Goal: Share content: Share content

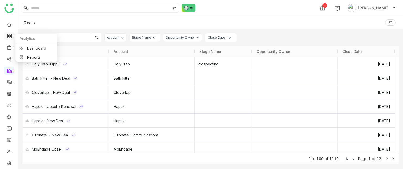
click at [12, 34] on icon at bounding box center [13, 36] width 4 height 4
click at [291, 20] on div "Deals" at bounding box center [210, 22] width 385 height 13
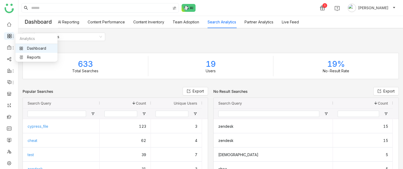
click at [12, 38] on icon at bounding box center [13, 36] width 4 height 4
click at [39, 49] on link "Dashboard" at bounding box center [36, 48] width 34 height 4
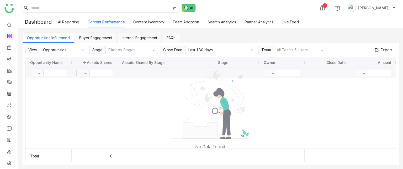
click at [168, 116] on div at bounding box center [210, 113] width 370 height 70
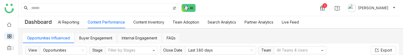
click at [10, 33] on li at bounding box center [9, 36] width 10 height 8
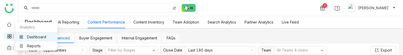
click at [10, 35] on icon at bounding box center [10, 35] width 2 height 2
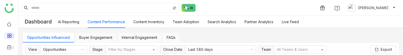
click at [73, 23] on link "AI Reporting" at bounding box center [68, 22] width 21 height 4
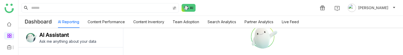
click at [146, 24] on link "Content Inventory" at bounding box center [148, 22] width 31 height 4
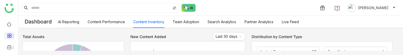
click at [190, 22] on link "Team Adoption" at bounding box center [186, 22] width 26 height 4
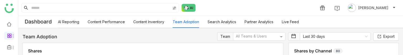
click at [224, 24] on link "Search Analytics" at bounding box center [221, 22] width 29 height 4
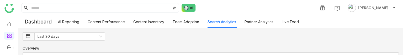
click at [254, 24] on link "Partner Analytics" at bounding box center [258, 22] width 29 height 4
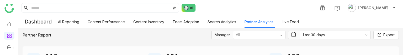
click at [271, 36] on div at bounding box center [257, 36] width 44 height 6
click at [298, 20] on link "Live Feed" at bounding box center [290, 22] width 17 height 4
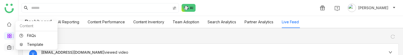
click at [9, 47] on icon at bounding box center [9, 47] width 5 height 5
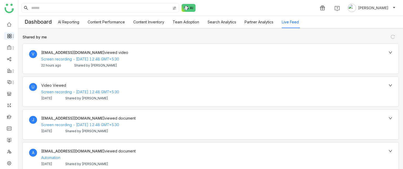
click at [7, 36] on icon at bounding box center [8, 37] width 2 height 2
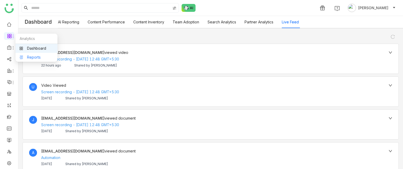
click at [30, 54] on link "Reports" at bounding box center [36, 57] width 34 height 4
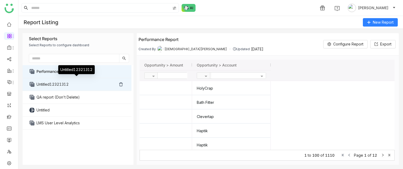
click at [43, 54] on link "Untitled12321312" at bounding box center [76, 84] width 80 height 13
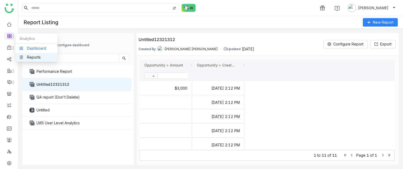
click at [25, 47] on link "Dashboard" at bounding box center [36, 48] width 34 height 4
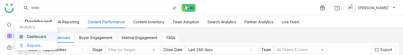
click at [25, 44] on link "Reports" at bounding box center [36, 46] width 34 height 4
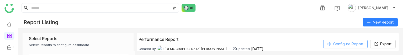
click at [341, 44] on span "Configure Report" at bounding box center [348, 44] width 30 height 8
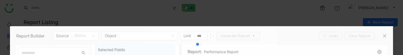
type input "***"
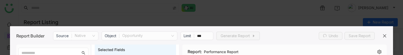
click at [353, 45] on div "Report: Performance Report" at bounding box center [284, 52] width 200 height 15
click at [383, 35] on icon at bounding box center [384, 35] width 3 height 3
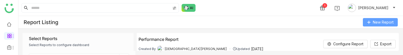
click at [380, 21] on span "New Report" at bounding box center [383, 22] width 21 height 6
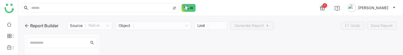
type input "***"
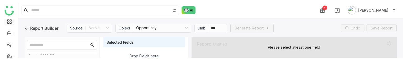
scroll to position [17, 0]
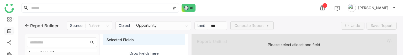
click at [10, 32] on icon at bounding box center [9, 31] width 5 height 5
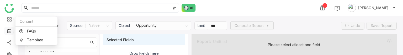
click at [12, 33] on icon at bounding box center [13, 31] width 4 height 4
click at [37, 31] on link "FAQs" at bounding box center [36, 31] width 34 height 4
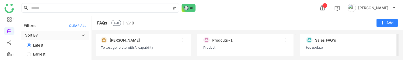
click at [142, 41] on div "Karthick" at bounding box center [144, 40] width 68 height 4
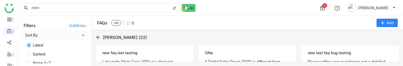
click at [162, 52] on div "new faq last testing" at bounding box center [144, 53] width 85 height 6
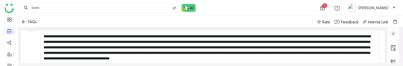
scroll to position [55, 0]
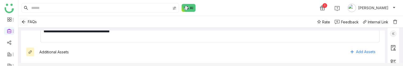
click at [25, 20] on icon "Back" at bounding box center [24, 22] width 4 height 4
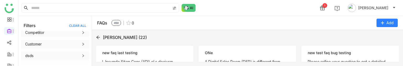
scroll to position [113, 0]
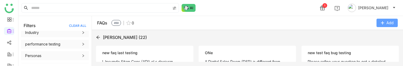
click at [388, 19] on button "Add" at bounding box center [386, 23] width 21 height 8
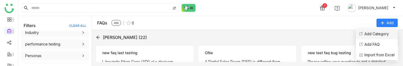
click at [379, 36] on Category "Add Category" at bounding box center [376, 34] width 24 height 6
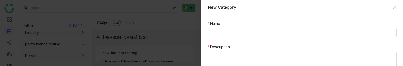
click at [391, 6] on div "New Category" at bounding box center [302, 7] width 189 height 6
click at [392, 6] on div "New Category" at bounding box center [302, 7] width 189 height 6
click at [396, 7] on icon "Close" at bounding box center [394, 7] width 4 height 4
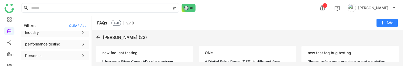
click at [393, 25] on div at bounding box center [201, 33] width 403 height 66
click at [392, 25] on span "Add" at bounding box center [389, 23] width 7 height 6
click at [390, 28] on div "FAQs 450 0 Add" at bounding box center [247, 23] width 311 height 14
click at [392, 23] on span "Add" at bounding box center [389, 23] width 7 height 6
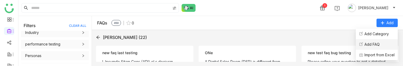
click at [369, 45] on FAQ "Add FAQ" at bounding box center [371, 44] width 15 height 6
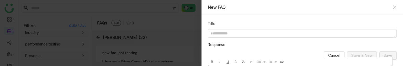
scroll to position [85, 0]
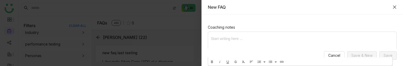
click at [395, 7] on icon "Close" at bounding box center [394, 7] width 4 height 4
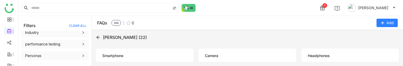
scroll to position [125, 0]
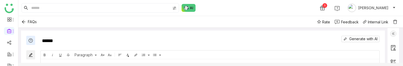
click at [396, 23] on img at bounding box center [394, 21] width 5 height 5
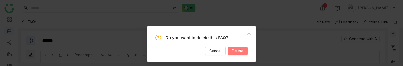
click at [240, 52] on span "Delete" at bounding box center [238, 51] width 12 height 6
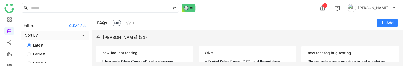
click at [99, 38] on icon at bounding box center [98, 37] width 4 height 4
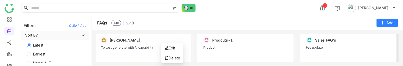
click at [182, 40] on icon at bounding box center [183, 40] width 4 height 4
click at [180, 47] on li "Edit" at bounding box center [172, 48] width 22 height 10
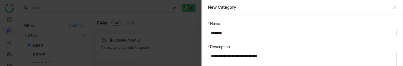
click at [392, 5] on div "New Category" at bounding box center [302, 7] width 189 height 6
click at [394, 7] on icon "Close" at bounding box center [394, 7] width 3 height 3
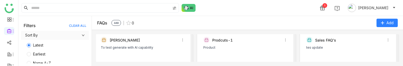
scroll to position [4, 0]
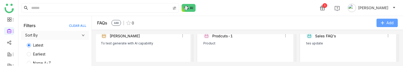
click at [384, 26] on button "Add" at bounding box center [386, 23] width 21 height 8
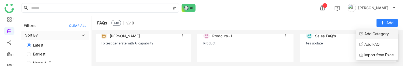
click at [370, 34] on Category "Add Category" at bounding box center [376, 34] width 24 height 6
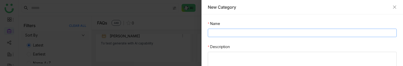
click at [253, 34] on input "Name" at bounding box center [302, 33] width 189 height 8
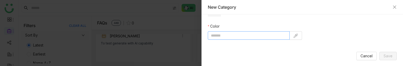
type input "**********"
click at [258, 34] on input at bounding box center [249, 35] width 82 height 8
click at [239, 36] on input at bounding box center [249, 35] width 82 height 8
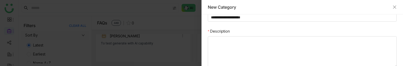
scroll to position [15, 0]
click at [237, 42] on textarea "Description" at bounding box center [302, 52] width 189 height 31
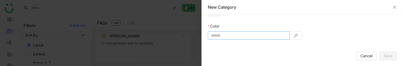
type textarea "********"
click at [241, 38] on input at bounding box center [249, 35] width 82 height 8
click at [290, 38] on button at bounding box center [295, 35] width 13 height 8
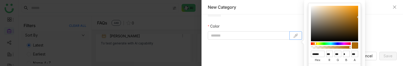
type input "******"
type input "*"
type input "***"
click at [346, 44] on div at bounding box center [330, 43] width 39 height 3
type input "*******"
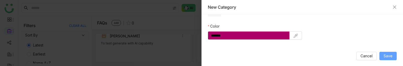
click at [391, 54] on button "Save" at bounding box center [387, 56] width 17 height 8
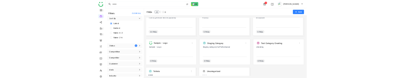
scroll to position [14, 0]
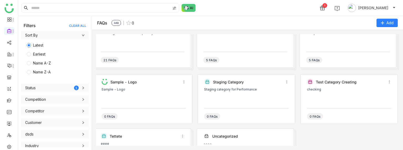
click at [308, 54] on div "checking" at bounding box center [349, 89] width 84 height 4
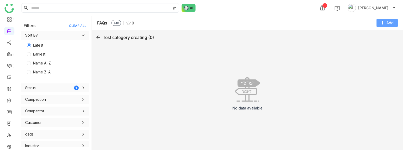
click at [379, 22] on button "Add" at bounding box center [386, 23] width 21 height 8
click at [375, 44] on FAQ "Add FAQ" at bounding box center [371, 44] width 15 height 6
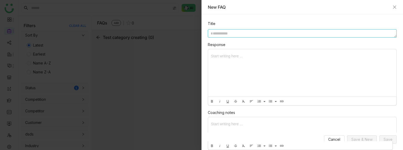
click at [244, 32] on textarea at bounding box center [302, 33] width 189 height 8
type textarea "**********"
click at [392, 54] on span "Save" at bounding box center [387, 139] width 9 height 6
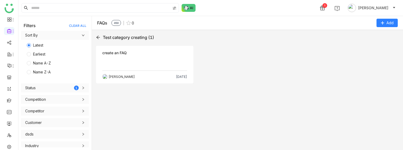
click at [183, 51] on div "create an FAQ" at bounding box center [144, 53] width 85 height 6
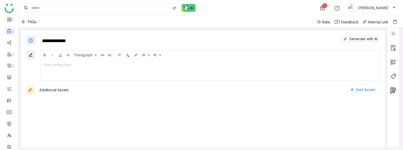
click at [396, 21] on img at bounding box center [394, 21] width 5 height 5
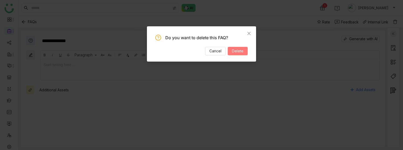
click at [242, 51] on span "Delete" at bounding box center [238, 51] width 12 height 6
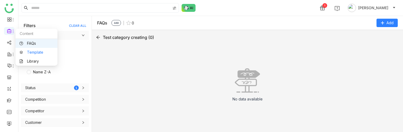
click at [24, 51] on link "Template" at bounding box center [36, 52] width 34 height 4
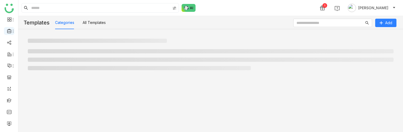
click at [10, 34] on li at bounding box center [9, 31] width 10 height 8
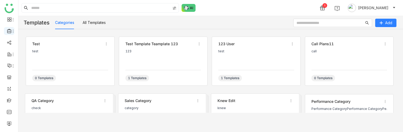
click at [10, 33] on li at bounding box center [9, 31] width 10 height 8
click at [13, 32] on icon at bounding box center [13, 31] width 4 height 4
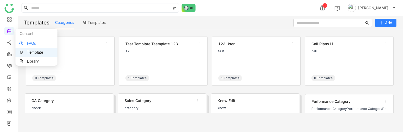
click at [26, 45] on link "FAQs" at bounding box center [36, 43] width 34 height 4
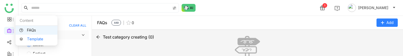
click at [31, 41] on link "Template" at bounding box center [36, 40] width 34 height 4
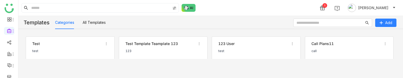
click at [93, 51] on div "test" at bounding box center [70, 51] width 76 height 4
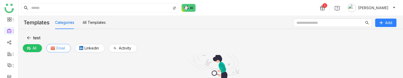
click at [66, 50] on button "Email" at bounding box center [58, 48] width 25 height 8
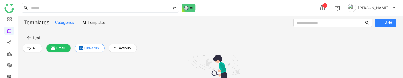
click at [90, 49] on span "Linkedin" at bounding box center [91, 48] width 14 height 6
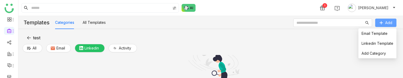
click at [394, 22] on button "Add" at bounding box center [385, 23] width 21 height 8
click at [387, 41] on span "Linkedin Template" at bounding box center [377, 44] width 32 height 6
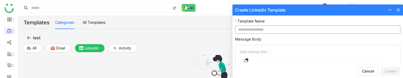
click at [341, 28] on input at bounding box center [317, 29] width 165 height 8
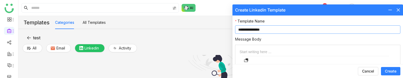
type input "**********"
click at [324, 49] on div at bounding box center [317, 52] width 156 height 6
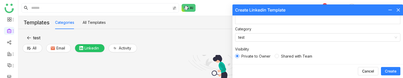
click at [385, 54] on button "Create" at bounding box center [390, 71] width 19 height 8
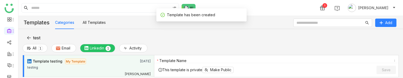
click at [284, 54] on div "This template is private Make Public Save" at bounding box center [276, 70] width 244 height 14
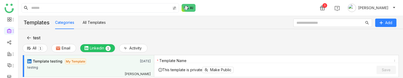
click at [101, 54] on div "testing" at bounding box center [89, 67] width 124 height 7
click at [134, 47] on span "Activity" at bounding box center [135, 48] width 12 height 6
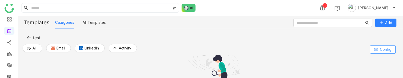
click at [387, 47] on span "Config" at bounding box center [386, 50] width 12 height 6
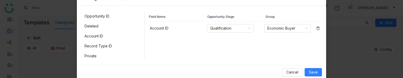
scroll to position [35, 0]
click at [117, 22] on div "Deleted" at bounding box center [113, 26] width 61 height 8
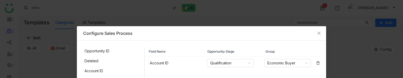
click at [108, 54] on div "Deleted" at bounding box center [113, 61] width 61 height 8
click at [89, 54] on div "Deleted" at bounding box center [113, 61] width 61 height 8
click at [93, 54] on div "Account ID" at bounding box center [113, 71] width 61 height 8
click at [93, 54] on div "Name" at bounding box center [113, 69] width 61 height 8
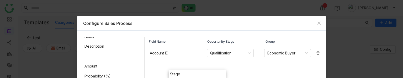
scroll to position [14, 0]
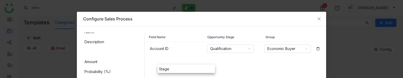
drag, startPoint x: 92, startPoint y: 68, endPoint x: 162, endPoint y: 60, distance: 70.0
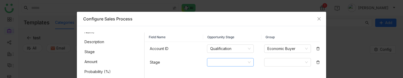
click at [230, 54] on input at bounding box center [228, 62] width 37 height 8
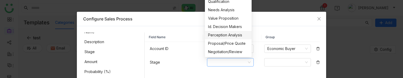
click at [222, 39] on nz-option-item "Perception Analysis" at bounding box center [228, 35] width 47 height 8
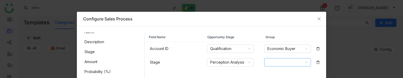
click at [276, 54] on div at bounding box center [287, 63] width 57 height 14
click at [277, 54] on input at bounding box center [285, 62] width 37 height 8
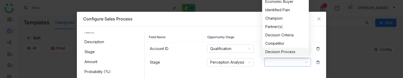
click at [277, 50] on div "Decision Process" at bounding box center [285, 52] width 40 height 6
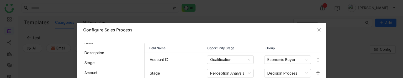
scroll to position [42, 0]
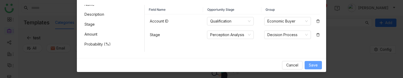
click at [313, 54] on button "Save" at bounding box center [313, 65] width 17 height 8
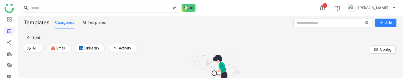
scroll to position [16, 0]
click at [92, 19] on div "All Templates" at bounding box center [94, 22] width 23 height 13
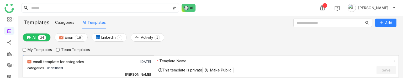
scroll to position [0, 0]
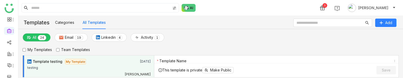
click at [126, 54] on div "testing" at bounding box center [89, 68] width 124 height 7
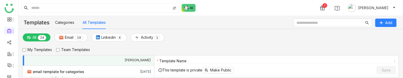
scroll to position [19, 0]
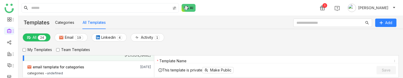
click at [126, 54] on div "Aug 16, 2025" at bounding box center [138, 67] width 25 height 6
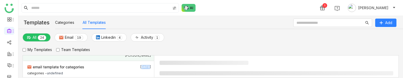
click at [126, 54] on div "Aug 16, 2025" at bounding box center [138, 67] width 25 height 6
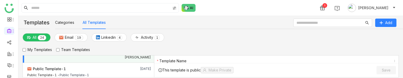
click at [126, 54] on div "Aug 16, 2025" at bounding box center [138, 69] width 25 height 6
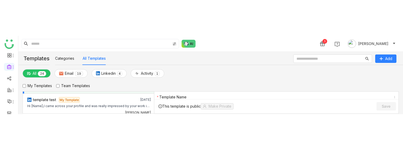
scroll to position [71, 0]
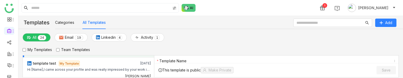
click at [81, 43] on div "All 0 1 2 3 4 5 6 7 8 9 0 1 2 3 4 5 6 7 8 9 Email 0 1 2 3 4 5 6 7 8 9 0 1 2 3 4…" at bounding box center [95, 38] width 144 height 11
click at [81, 40] on p "9" at bounding box center [80, 37] width 2 height 5
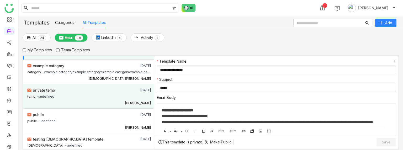
scroll to position [68, 0]
click at [106, 54] on div "private temp" at bounding box center [76, 91] width 99 height 6
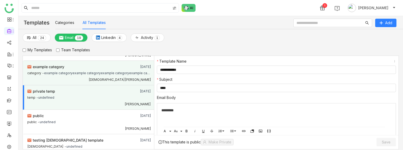
click at [112, 54] on div "category - example categoryexample categoryexample categoryexample categoryexam…" at bounding box center [89, 73] width 124 height 7
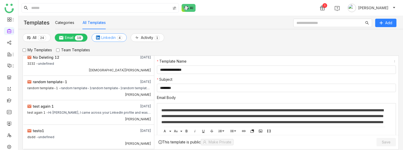
click at [114, 39] on span "Linkedin" at bounding box center [108, 38] width 14 height 6
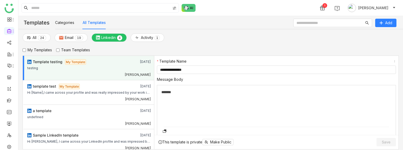
click at [99, 54] on div "testing" at bounding box center [89, 68] width 124 height 7
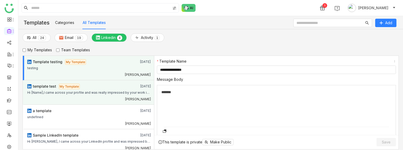
click at [99, 54] on div "template test My Template" at bounding box center [76, 86] width 99 height 6
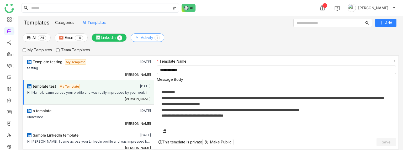
click at [142, 33] on button "Activity 0 1 2 3 4 5 6 7 8 9" at bounding box center [148, 37] width 34 height 8
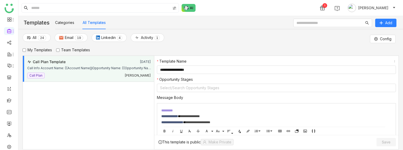
click at [104, 54] on div "Call Plan Template" at bounding box center [76, 62] width 99 height 6
click at [311, 54] on nz-form-label "Message Body" at bounding box center [276, 98] width 239 height 8
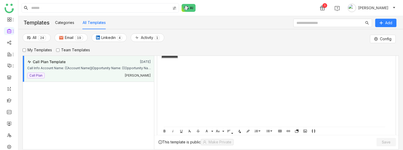
scroll to position [272, 0]
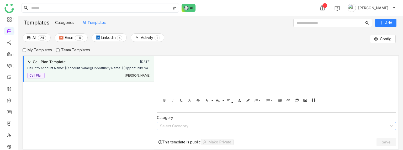
click at [204, 54] on input at bounding box center [274, 126] width 229 height 8
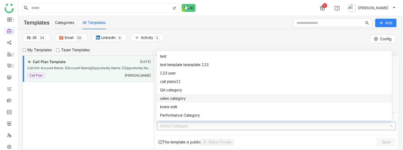
click at [194, 54] on nz-option-item "sales category" at bounding box center [274, 98] width 235 height 8
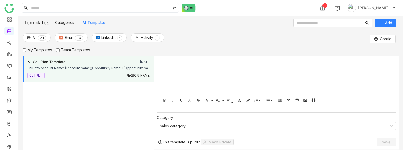
click at [128, 54] on div "Call Plan Template Aug 16, 2025 Call Info Account Name: {{Account Name}}Opportu…" at bounding box center [89, 102] width 132 height 94
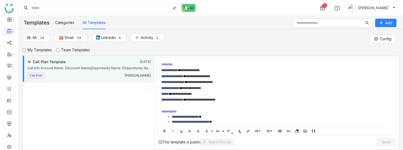
scroll to position [261, 0]
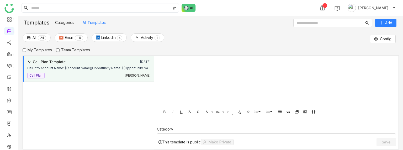
click at [231, 54] on div at bounding box center [276, 77] width 230 height 6
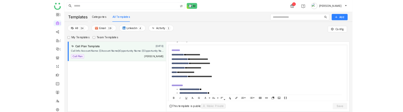
scroll to position [0, 0]
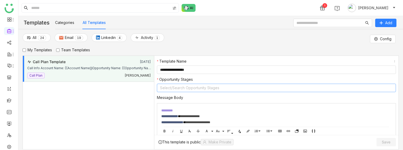
click at [243, 54] on nz-select-top-control "Select/Search Opportunity Stages" at bounding box center [276, 87] width 239 height 8
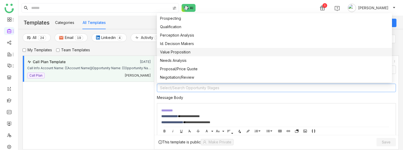
click at [199, 52] on div "Value Proposition" at bounding box center [274, 52] width 229 height 6
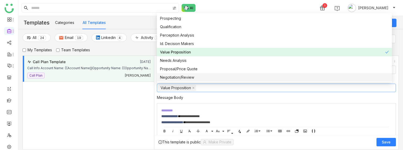
click at [388, 54] on span "Save" at bounding box center [386, 141] width 9 height 5
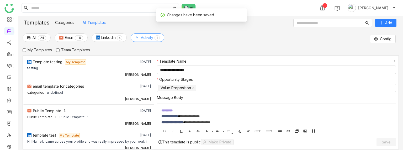
click at [151, 38] on span "Activity" at bounding box center [147, 38] width 12 height 6
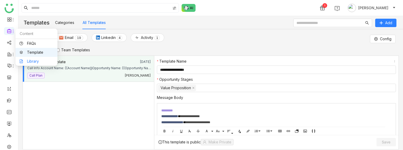
click at [38, 54] on link "Library" at bounding box center [36, 61] width 34 height 4
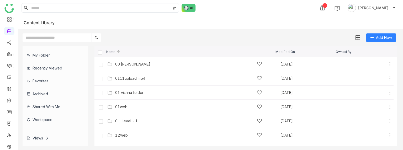
click at [38, 54] on div "My Folder" at bounding box center [54, 55] width 62 height 13
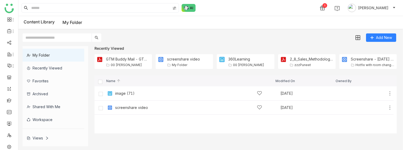
click at [46, 54] on div "Recently Viewed" at bounding box center [54, 67] width 62 height 13
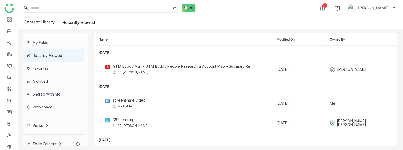
click at [51, 54] on div "Favorites" at bounding box center [54, 68] width 62 height 13
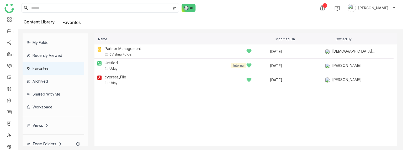
click at [51, 54] on div "Archived" at bounding box center [54, 80] width 62 height 13
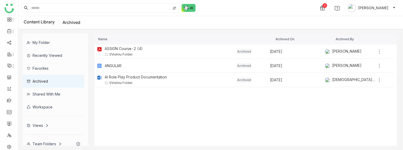
click at [51, 54] on div "Shared with me" at bounding box center [54, 93] width 62 height 13
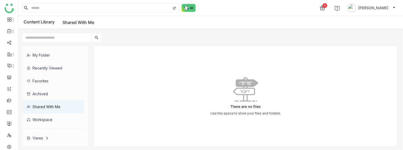
click at [55, 54] on div "Workspace" at bounding box center [54, 119] width 62 height 13
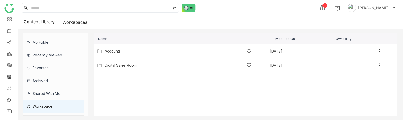
click at [62, 54] on div "Shared with me" at bounding box center [54, 93] width 62 height 13
click at [55, 54] on div "Archived" at bounding box center [54, 80] width 62 height 13
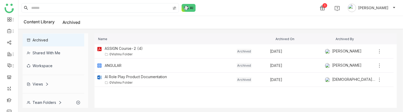
scroll to position [41, 0]
click at [49, 50] on div "Shared with me" at bounding box center [54, 52] width 62 height 13
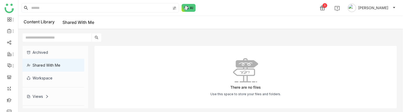
click at [55, 54] on div "Workspace" at bounding box center [54, 78] width 62 height 13
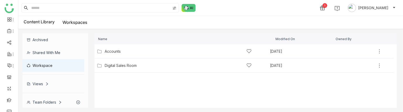
click at [45, 54] on icon at bounding box center [47, 84] width 4 height 4
click at [50, 54] on div "000Share folder" at bounding box center [54, 96] width 62 height 13
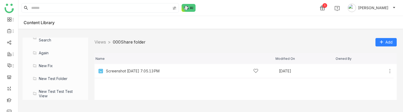
scroll to position [245, 0]
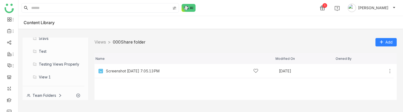
click at [51, 54] on div "Team Folders" at bounding box center [54, 95] width 62 height 13
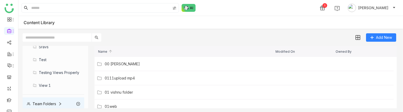
scroll to position [234, 0]
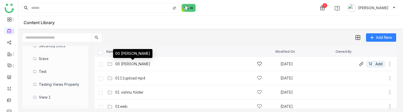
click at [124, 54] on div "00 Arif Folder" at bounding box center [132, 64] width 35 height 4
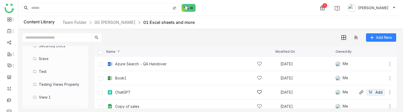
click at [387, 54] on icon at bounding box center [389, 92] width 5 height 5
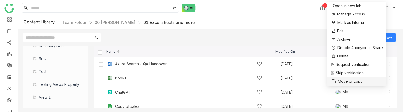
scroll to position [22, 0]
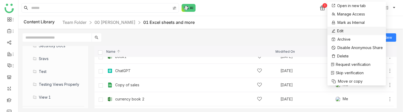
click at [350, 29] on li "Edit" at bounding box center [356, 31] width 58 height 8
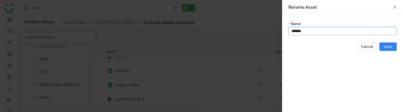
click at [334, 35] on input "*******" at bounding box center [342, 31] width 108 height 8
type input "*********"
click at [388, 50] on button "Save" at bounding box center [387, 46] width 17 height 8
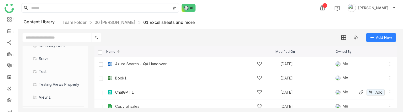
click at [387, 54] on icon at bounding box center [389, 92] width 5 height 5
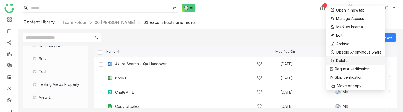
click at [358, 54] on li "Delete" at bounding box center [355, 60] width 58 height 8
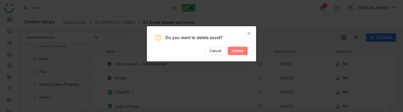
click at [240, 51] on span "Delete" at bounding box center [238, 51] width 12 height 6
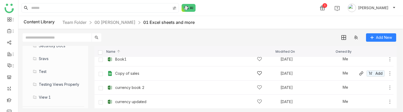
scroll to position [0, 0]
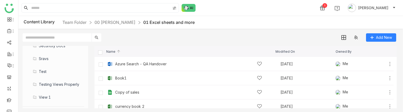
click at [68, 36] on input "text" at bounding box center [57, 37] width 69 height 8
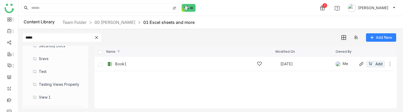
type input "*****"
click at [385, 54] on div "Book1 Sep 22, 2025 Me Add" at bounding box center [249, 64] width 286 height 8
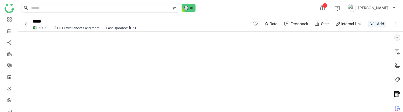
click at [26, 25] on img at bounding box center [26, 23] width 5 height 5
click at [28, 24] on img at bounding box center [26, 23] width 5 height 5
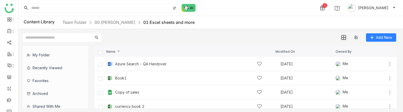
click at [67, 36] on input "text" at bounding box center [57, 37] width 69 height 8
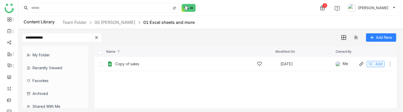
type input "**********"
click at [369, 54] on icon at bounding box center [371, 64] width 4 height 4
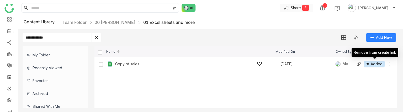
click at [309, 8] on div "1" at bounding box center [305, 8] width 7 height 6
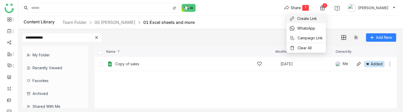
click at [309, 18] on span "Create Link" at bounding box center [307, 19] width 20 height 6
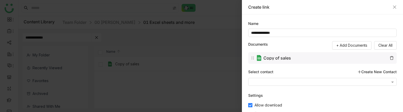
scroll to position [64, 0]
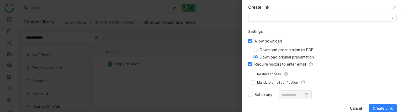
click at [378, 54] on span "Create Link" at bounding box center [383, 108] width 20 height 5
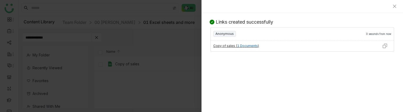
click at [382, 41] on div at bounding box center [385, 45] width 18 height 11
click at [383, 45] on img at bounding box center [384, 45] width 5 height 5
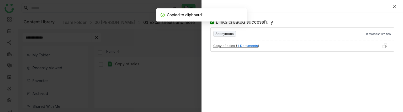
click at [395, 6] on icon "Close" at bounding box center [394, 6] width 3 height 3
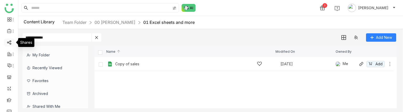
click at [9, 42] on link at bounding box center [9, 42] width 5 height 4
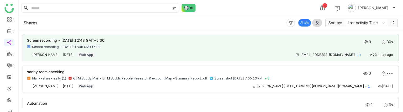
click at [146, 50] on div "Screen recording - 6 October 2025 at 12:48 GMT+5:30 Screen recording - 6 Octobe…" at bounding box center [210, 45] width 367 height 13
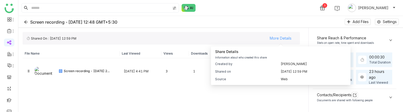
click at [287, 35] on span "More Details" at bounding box center [281, 38] width 22 height 8
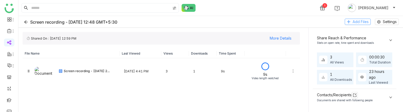
click at [370, 20] on button "Add Files" at bounding box center [358, 22] width 26 height 6
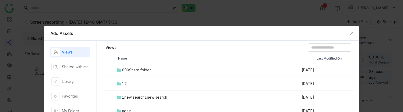
click at [127, 54] on div "000Share folder" at bounding box center [136, 70] width 29 height 6
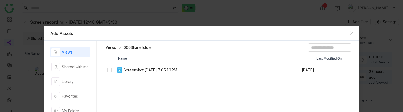
click at [127, 54] on td "Screenshot [DATE] 7.05.13 PM" at bounding box center [208, 70] width 185 height 14
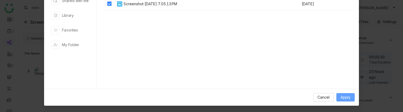
click at [350, 54] on button "Apply" at bounding box center [345, 97] width 18 height 8
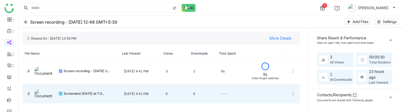
click at [293, 54] on div at bounding box center [293, 93] width 14 height 13
click at [293, 54] on icon at bounding box center [293, 93] width 1 height 3
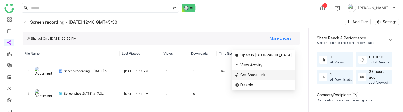
click at [265, 54] on span "Get Share Link" at bounding box center [252, 75] width 25 height 4
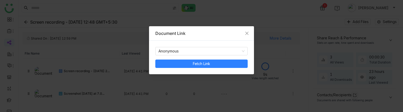
click at [284, 54] on nz-modal-container "Document Link Anonymous Fetch Link" at bounding box center [201, 56] width 403 height 112
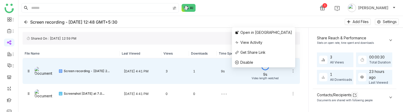
click at [291, 54] on icon at bounding box center [293, 71] width 4 height 4
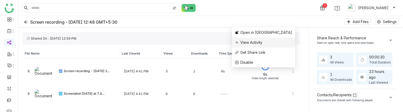
click at [262, 44] on span "View Activity" at bounding box center [251, 42] width 22 height 4
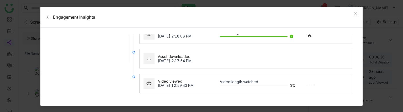
scroll to position [0, 0]
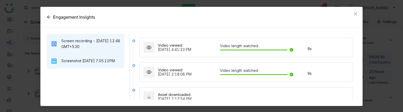
click at [81, 54] on div "Screenshot [DATE] 7.05.13 PM" at bounding box center [88, 61] width 54 height 6
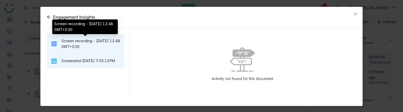
click at [115, 45] on div "Screen recording - [DATE] 12:48 GMT+5:30" at bounding box center [90, 44] width 59 height 12
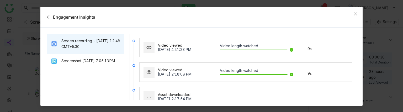
scroll to position [38, 0]
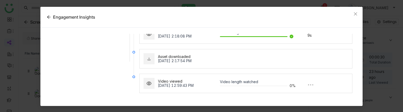
click at [158, 54] on div "Oct 7, 2025, 2:17:54 PM" at bounding box center [189, 61] width 62 height 4
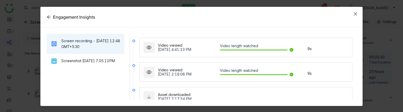
click at [353, 13] on icon "Close" at bounding box center [355, 14] width 4 height 4
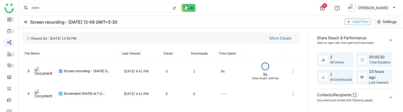
click at [361, 21] on span "Add Files" at bounding box center [361, 22] width 16 height 6
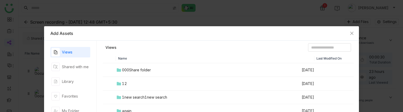
click at [123, 54] on td "000Share folder" at bounding box center [208, 70] width 185 height 14
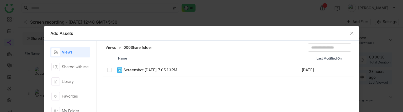
click at [126, 54] on div "Screenshot [DATE] 7.05.13 PM" at bounding box center [151, 70] width 54 height 6
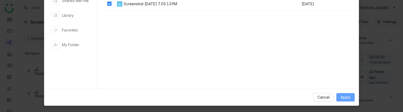
click at [340, 54] on span "Apply" at bounding box center [345, 97] width 10 height 6
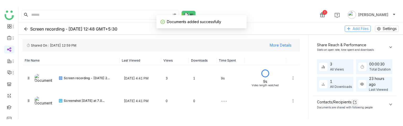
scroll to position [0, 0]
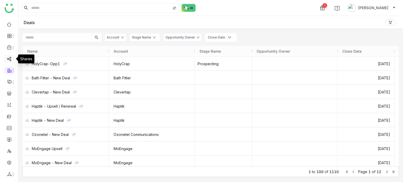
click at [12, 57] on link at bounding box center [9, 58] width 5 height 4
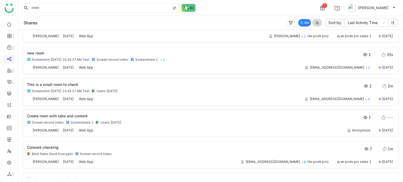
scroll to position [491, 0]
click at [12, 140] on link at bounding box center [9, 139] width 5 height 4
click at [11, 129] on link at bounding box center [9, 128] width 5 height 4
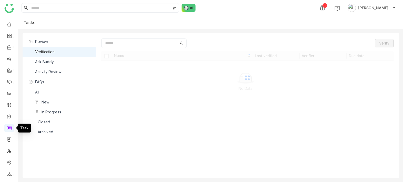
click at [11, 129] on link at bounding box center [9, 128] width 5 height 4
click at [10, 112] on ul at bounding box center [9, 99] width 18 height 165
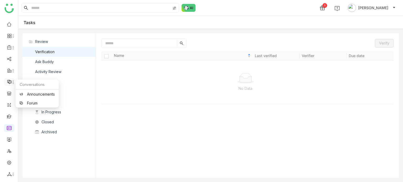
click at [13, 82] on icon at bounding box center [13, 82] width 4 height 4
click at [9, 99] on ul at bounding box center [9, 99] width 18 height 165
click at [9, 95] on link at bounding box center [9, 93] width 5 height 4
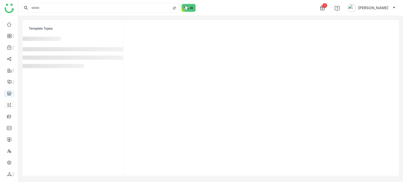
click at [9, 103] on link at bounding box center [9, 105] width 5 height 4
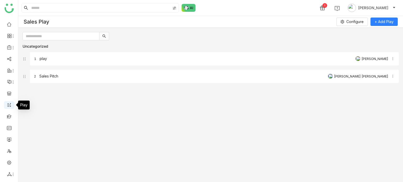
click at [10, 104] on link at bounding box center [9, 105] width 5 height 4
click at [7, 172] on icon at bounding box center [9, 174] width 5 height 5
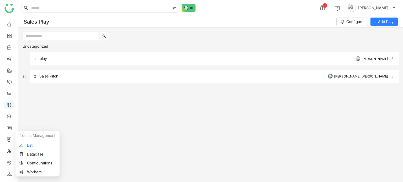
click at [36, 145] on link "List" at bounding box center [37, 146] width 36 height 4
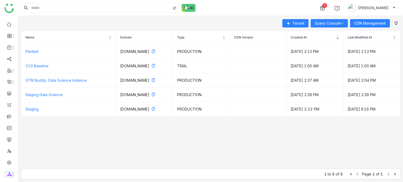
click at [293, 10] on div "1 Arif uddin" at bounding box center [210, 8] width 385 height 16
click at [381, 22] on span "CDN Management" at bounding box center [369, 23] width 31 height 6
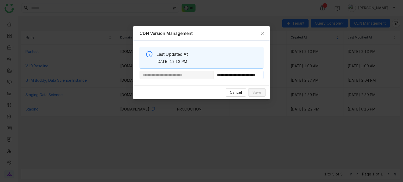
click at [253, 76] on input "**********" at bounding box center [239, 75] width 50 height 8
click at [241, 91] on span "Cancel" at bounding box center [236, 93] width 12 height 6
